Goal: Transaction & Acquisition: Purchase product/service

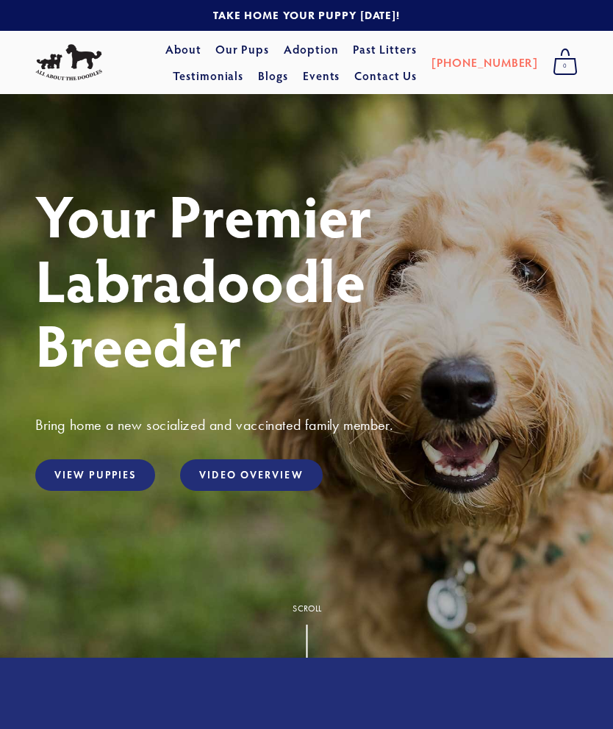
click at [96, 487] on link "View Puppies" at bounding box center [95, 476] width 120 height 32
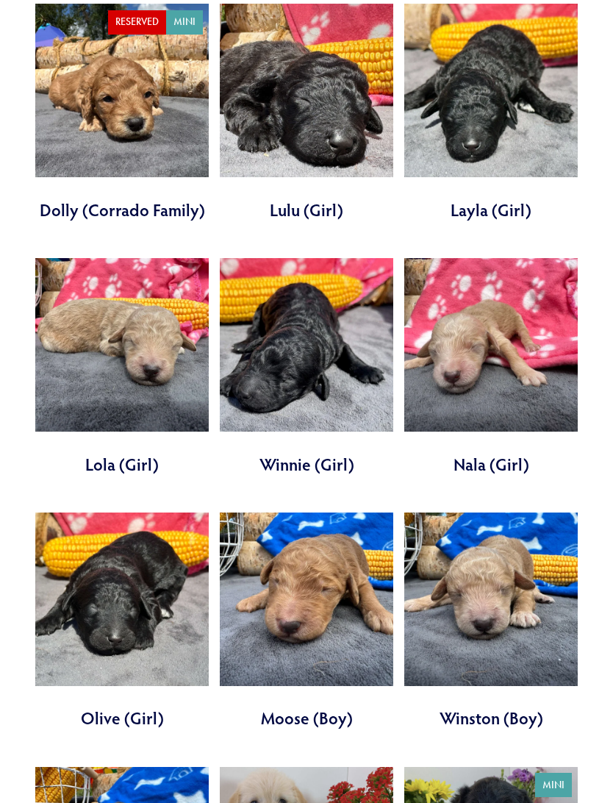
scroll to position [3047, 0]
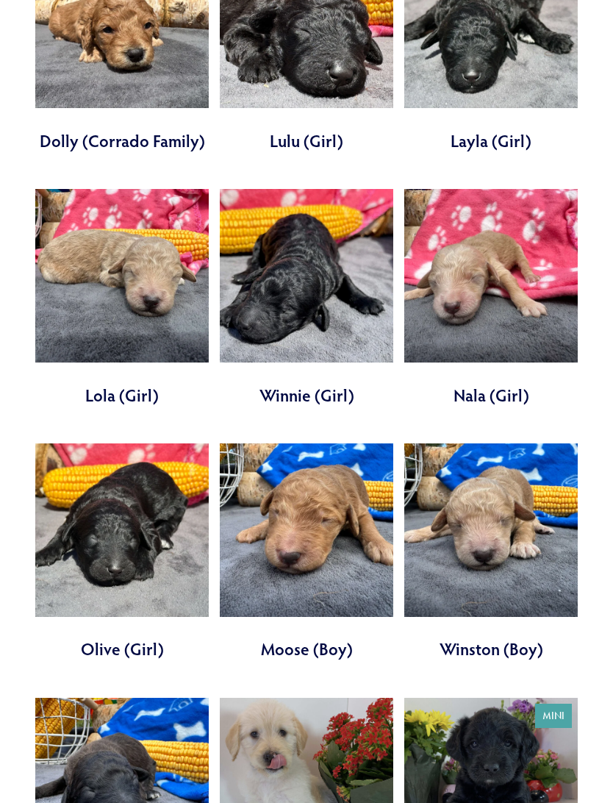
click at [500, 333] on link at bounding box center [491, 299] width 174 height 218
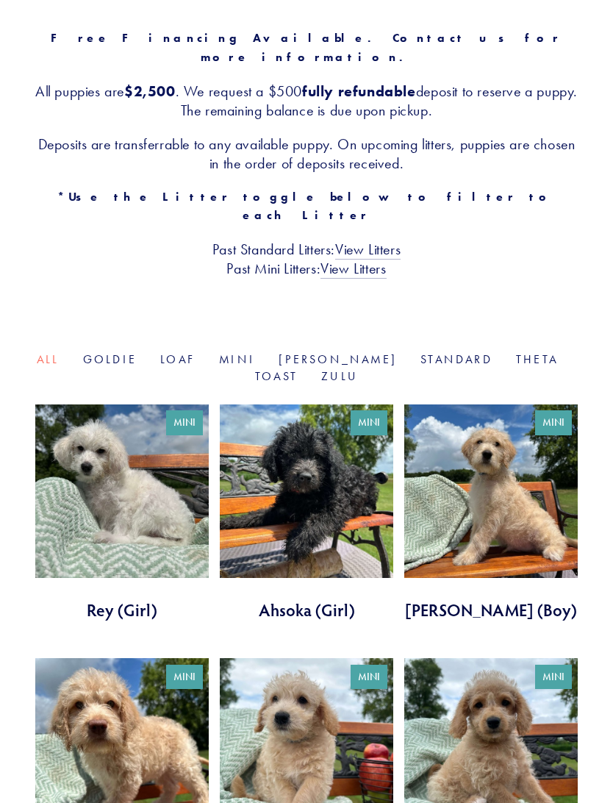
scroll to position [243, 0]
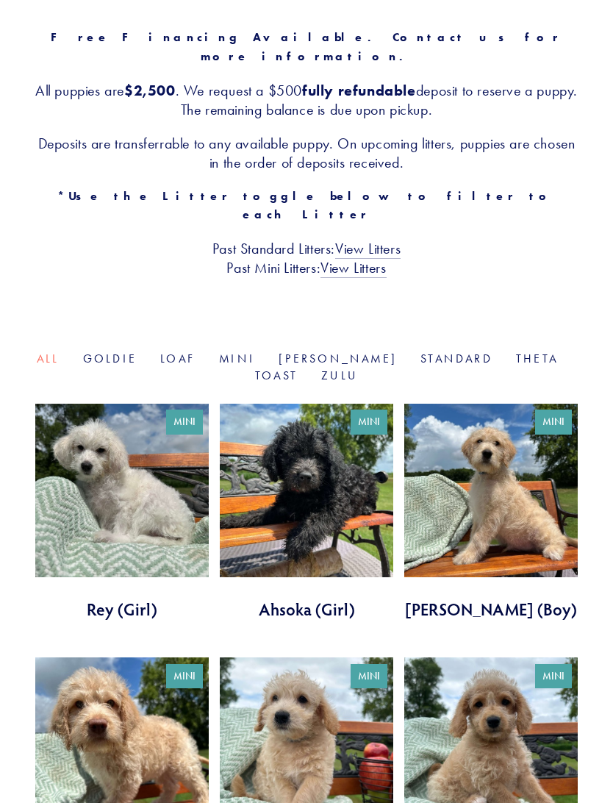
click at [245, 351] on link "Mini" at bounding box center [237, 358] width 36 height 14
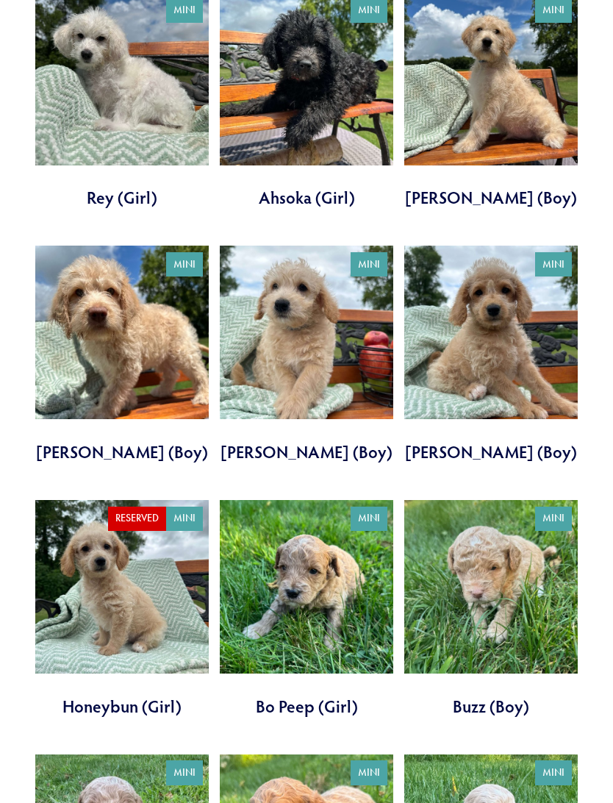
scroll to position [655, 0]
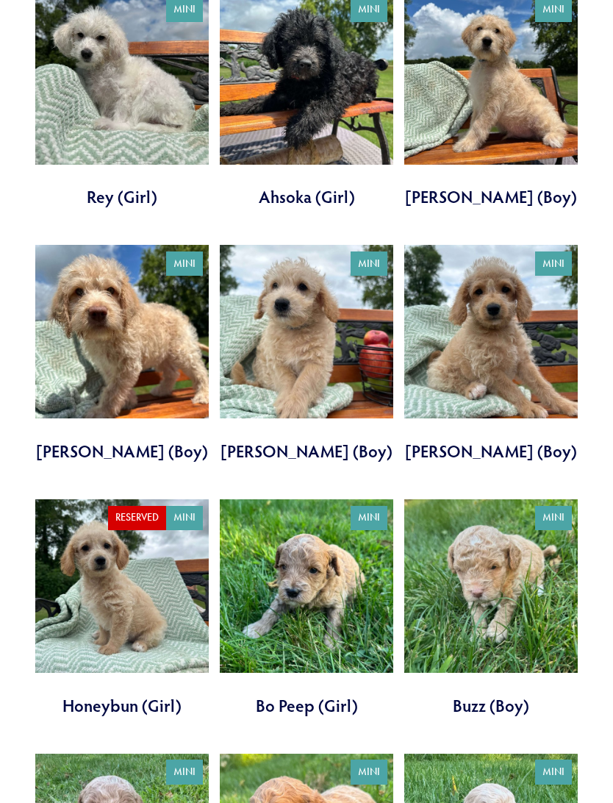
click at [332, 668] on link at bounding box center [307, 609] width 174 height 218
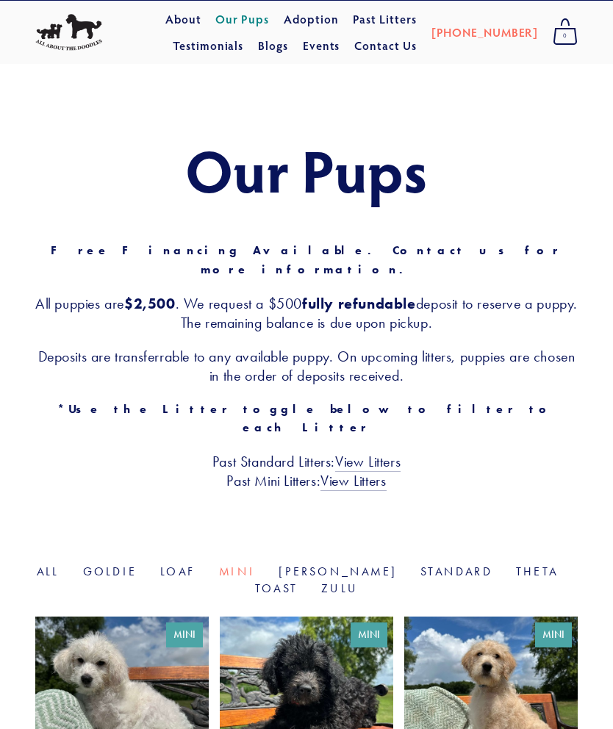
scroll to position [0, 0]
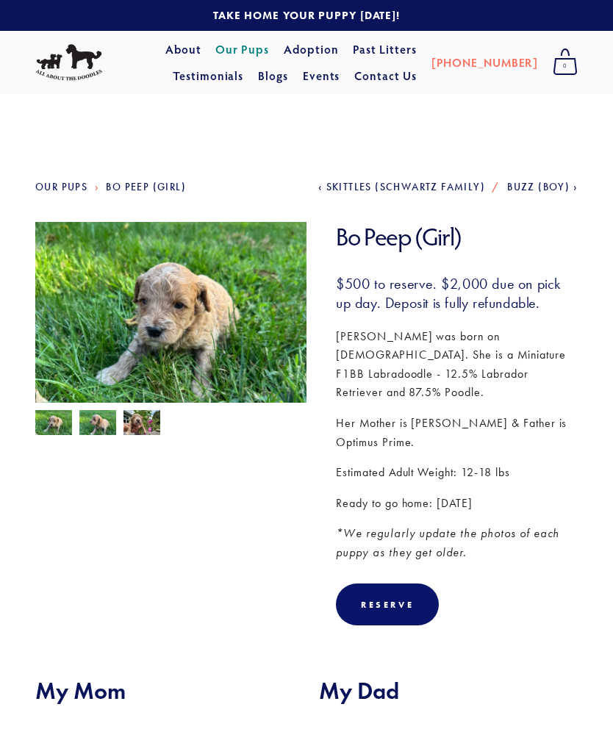
click at [110, 427] on img at bounding box center [97, 424] width 37 height 28
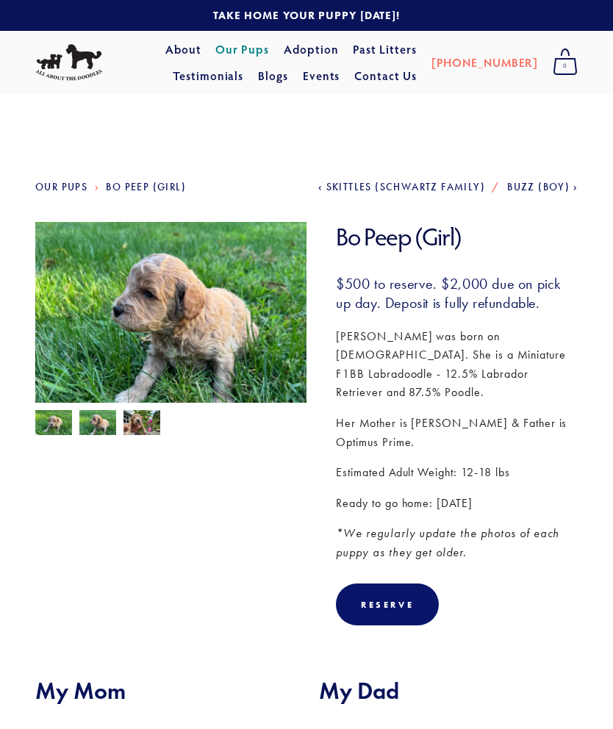
click at [154, 424] on img at bounding box center [142, 424] width 37 height 28
